Goal: Find specific page/section: Find specific page/section

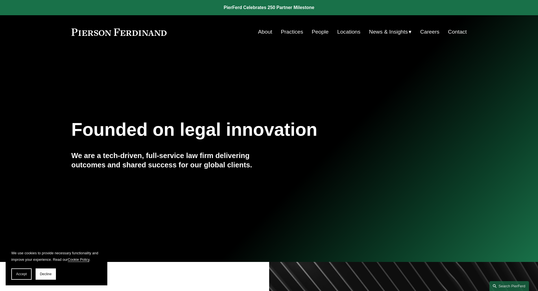
click at [316, 32] on link "People" at bounding box center [320, 32] width 17 height 11
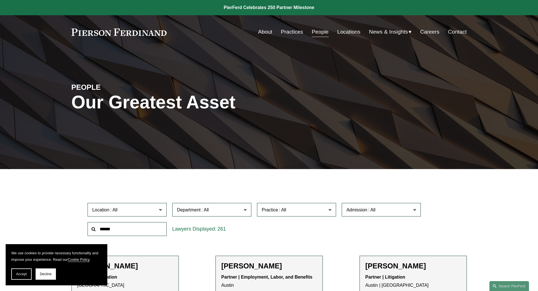
click at [375, 212] on span at bounding box center [371, 210] width 9 height 5
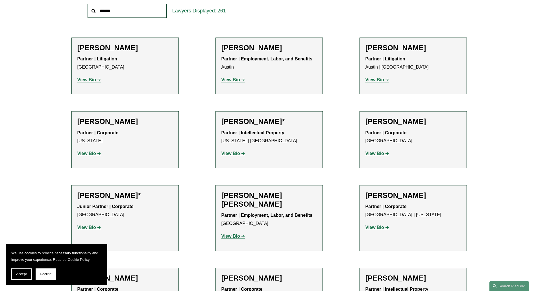
scroll to position [168, 0]
click at [0, 0] on ul "All [US_STATE] [US_STATE] [US_STATE] [US_STATE] [US_STATE] [GEOGRAPHIC_DATA] [U…" at bounding box center [0, 0] width 0 height 0
